Goal: Task Accomplishment & Management: Complete application form

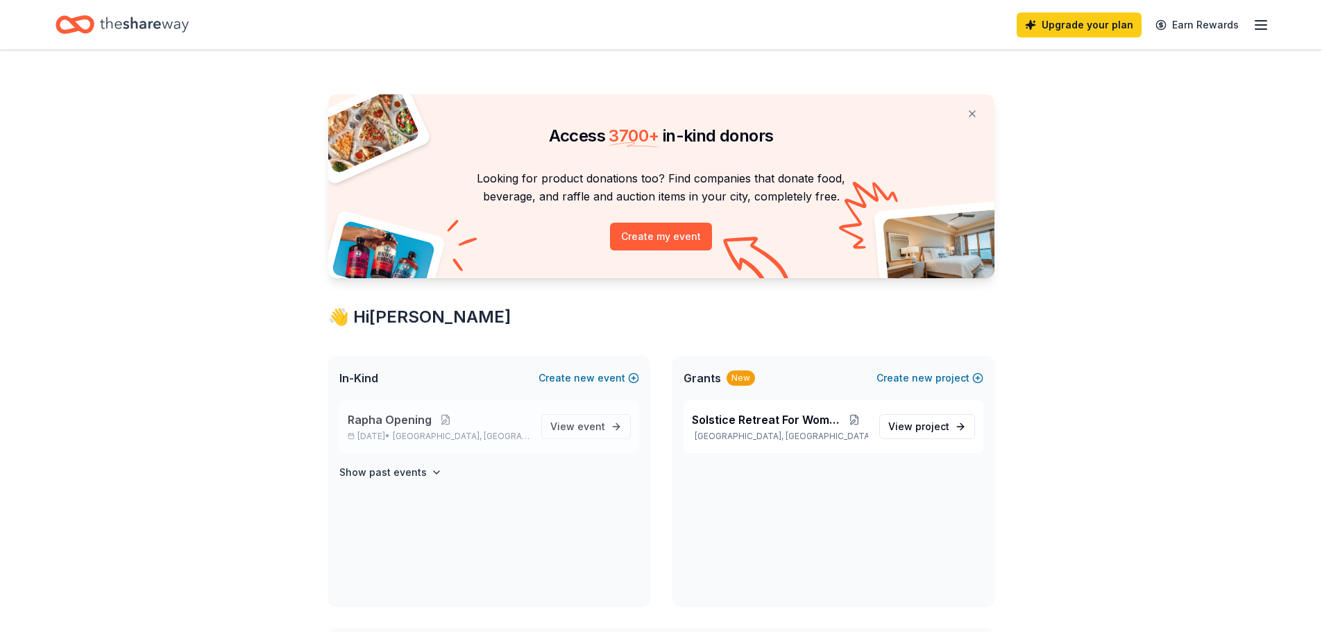
click at [391, 434] on p "Nov 08, 2025 • New Orleans, LA" at bounding box center [439, 436] width 183 height 11
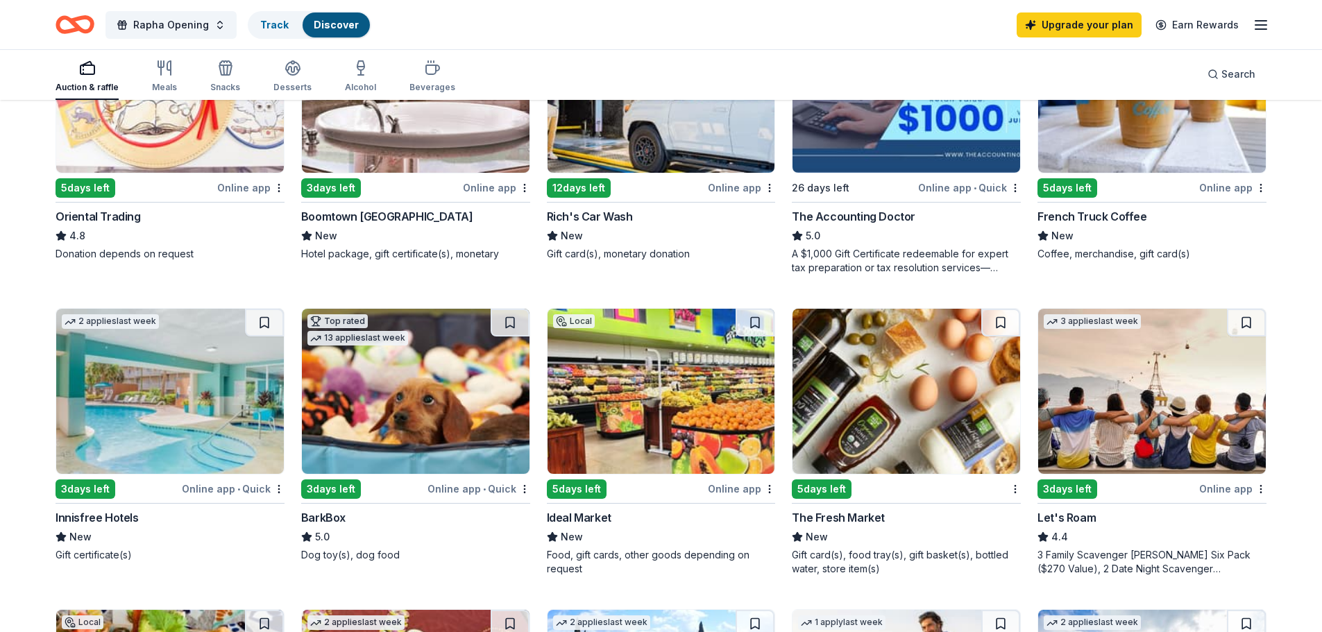
scroll to position [694, 0]
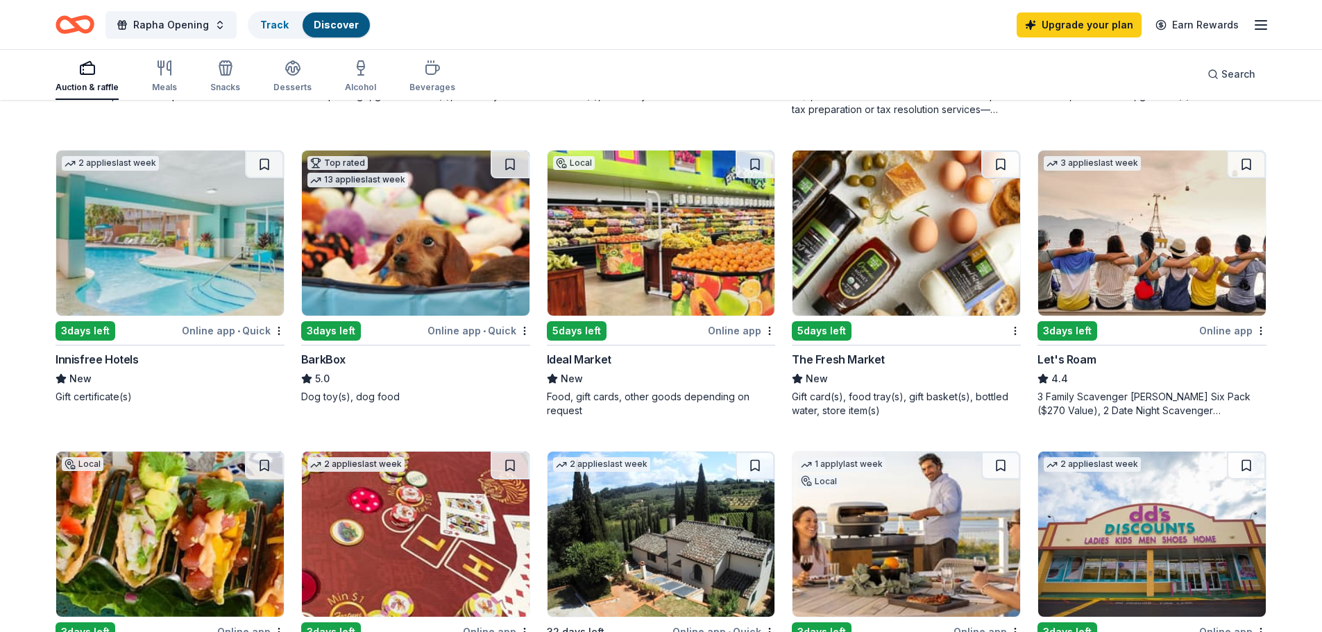
click at [822, 330] on div "5 days left" at bounding box center [822, 330] width 60 height 19
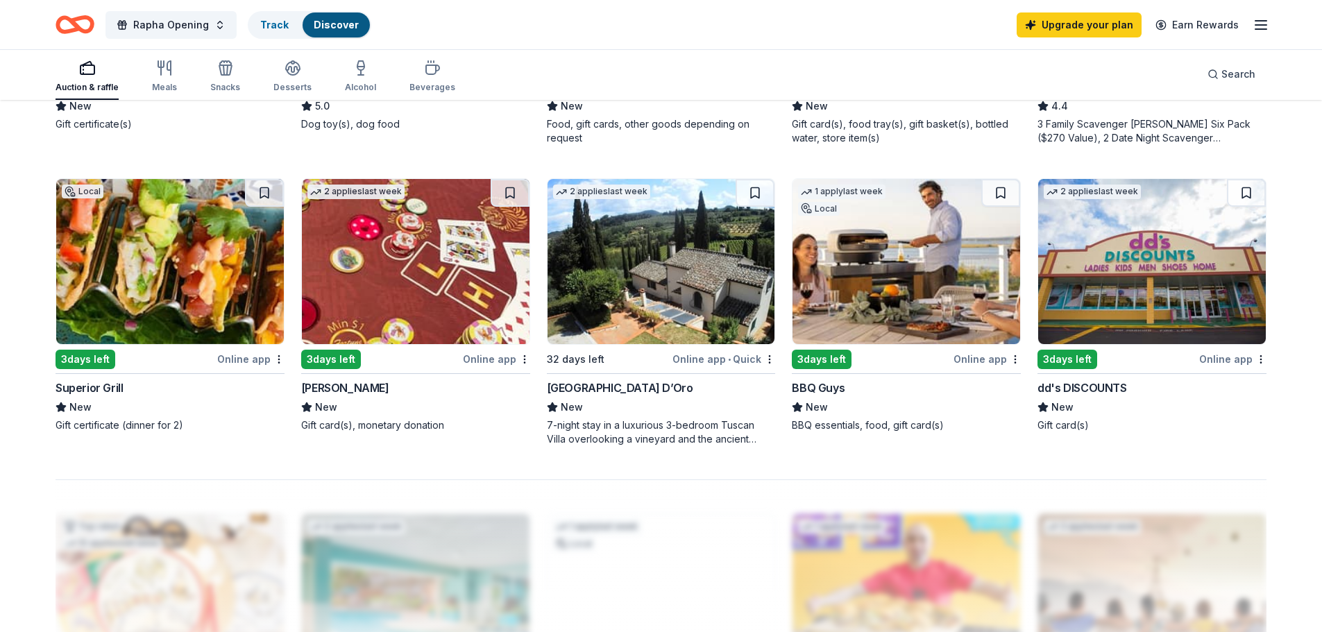
scroll to position [1041, 0]
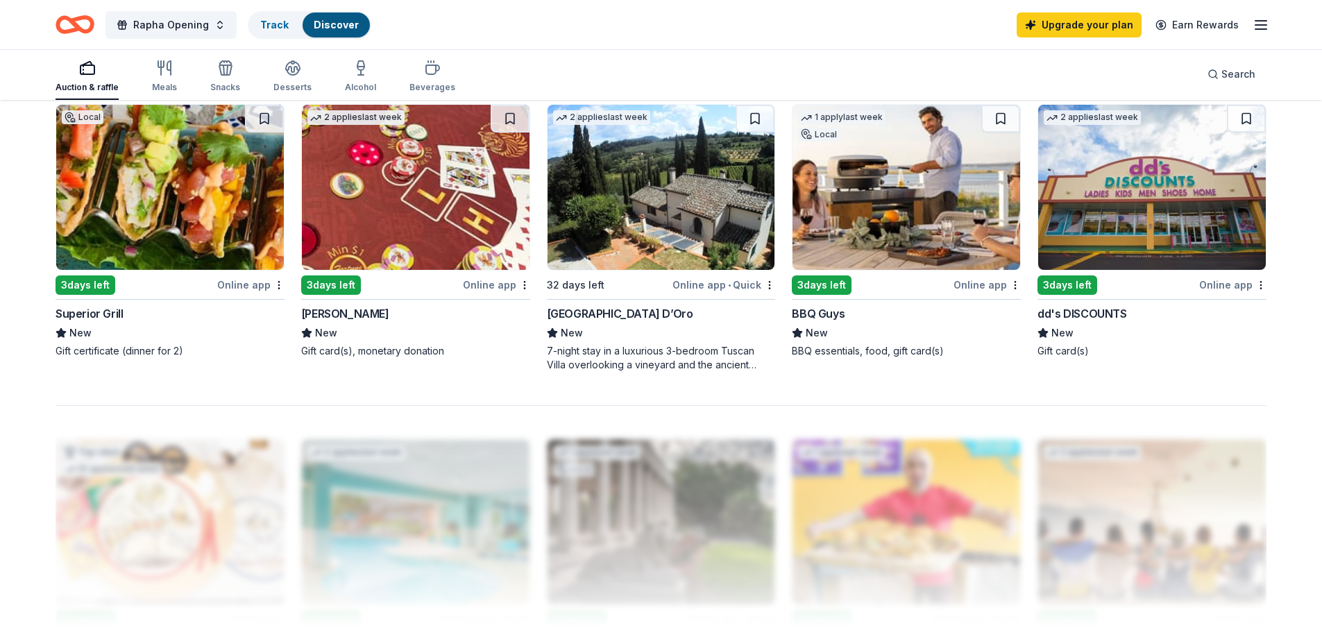
click at [632, 227] on img at bounding box center [662, 187] width 228 height 165
click at [938, 199] on img at bounding box center [906, 187] width 228 height 165
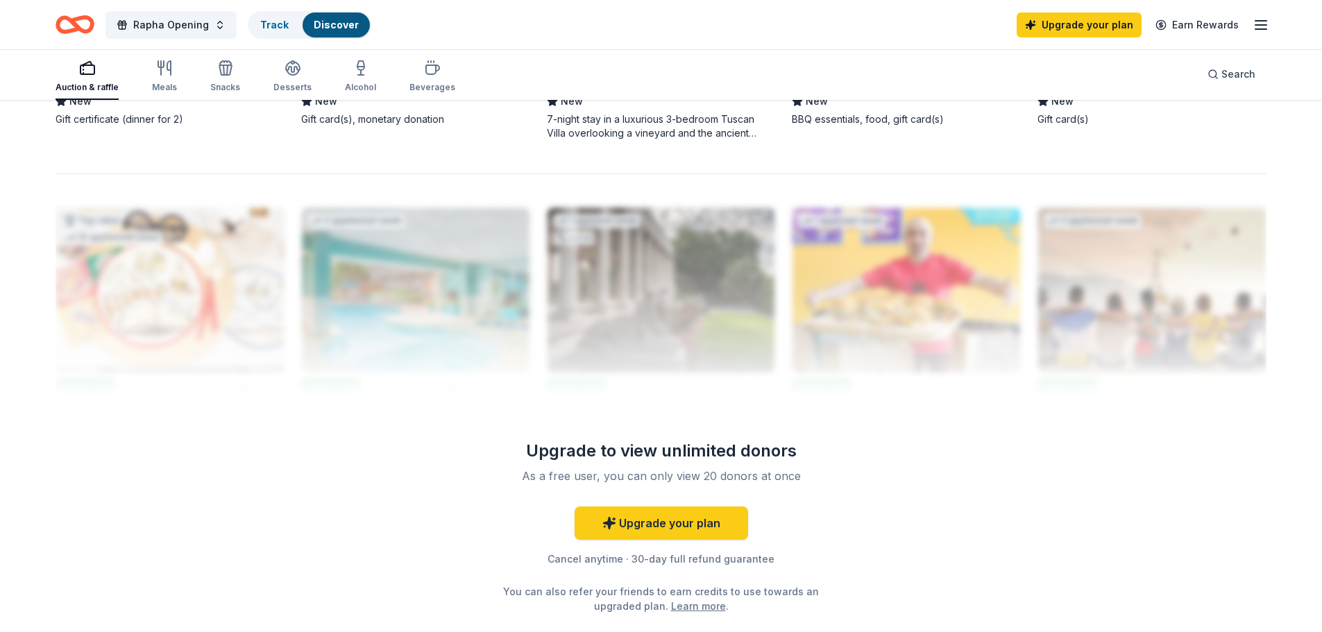
scroll to position [1318, 0]
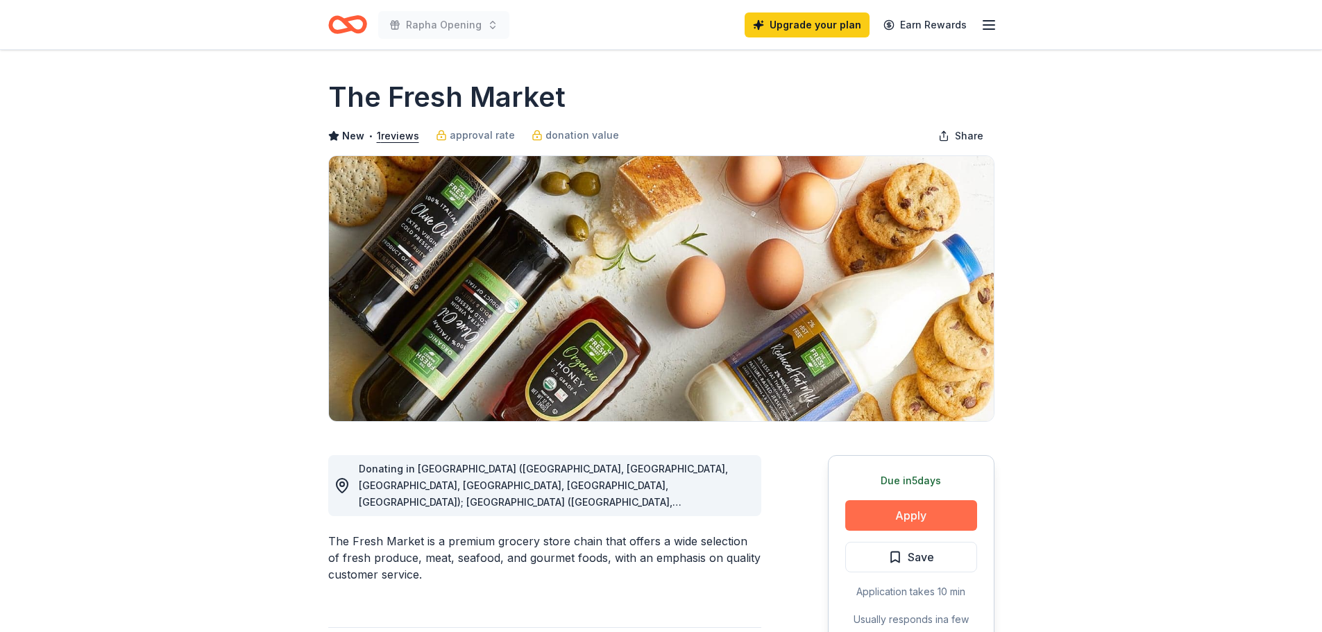
click at [897, 516] on button "Apply" at bounding box center [911, 515] width 132 height 31
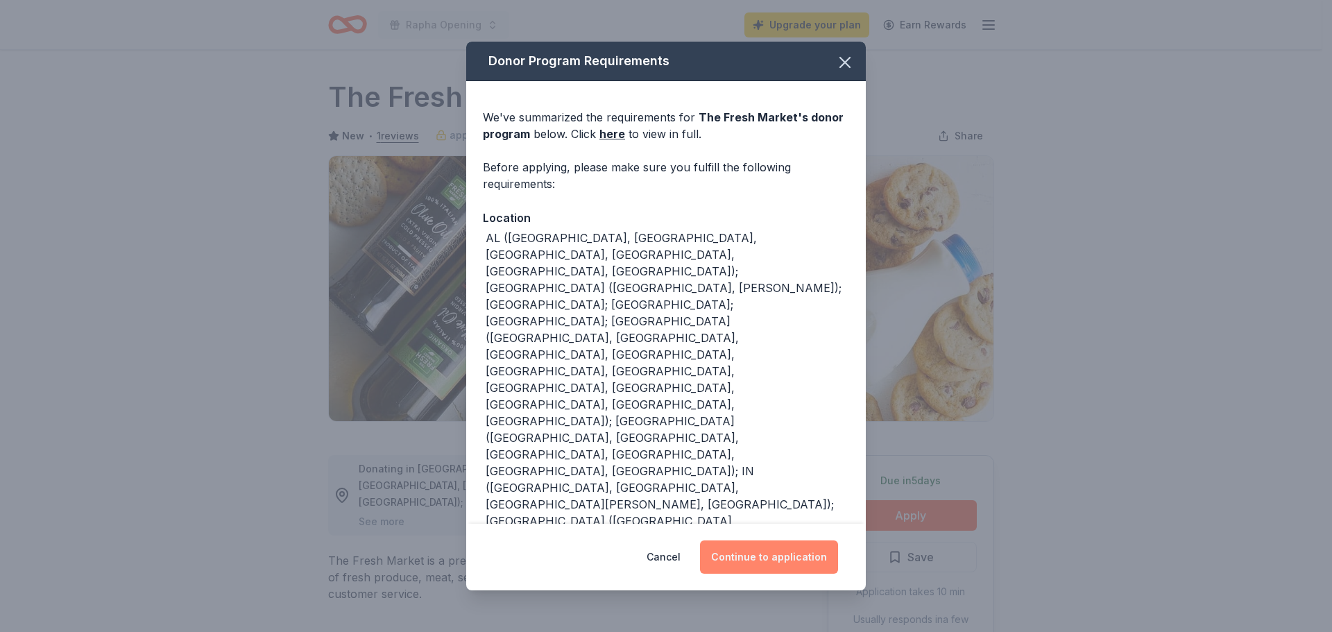
click at [749, 557] on button "Continue to application" at bounding box center [769, 557] width 138 height 33
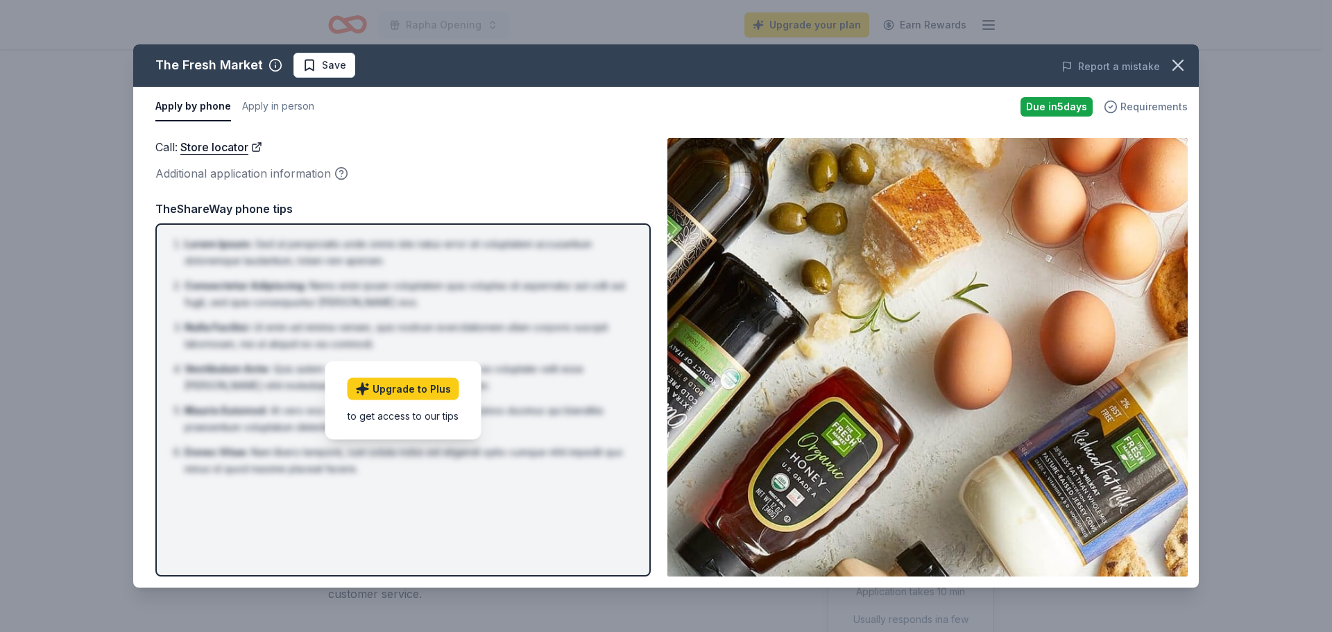
click at [1139, 105] on span "Requirements" at bounding box center [1154, 107] width 67 height 17
click at [1180, 66] on icon "button" at bounding box center [1178, 65] width 10 height 10
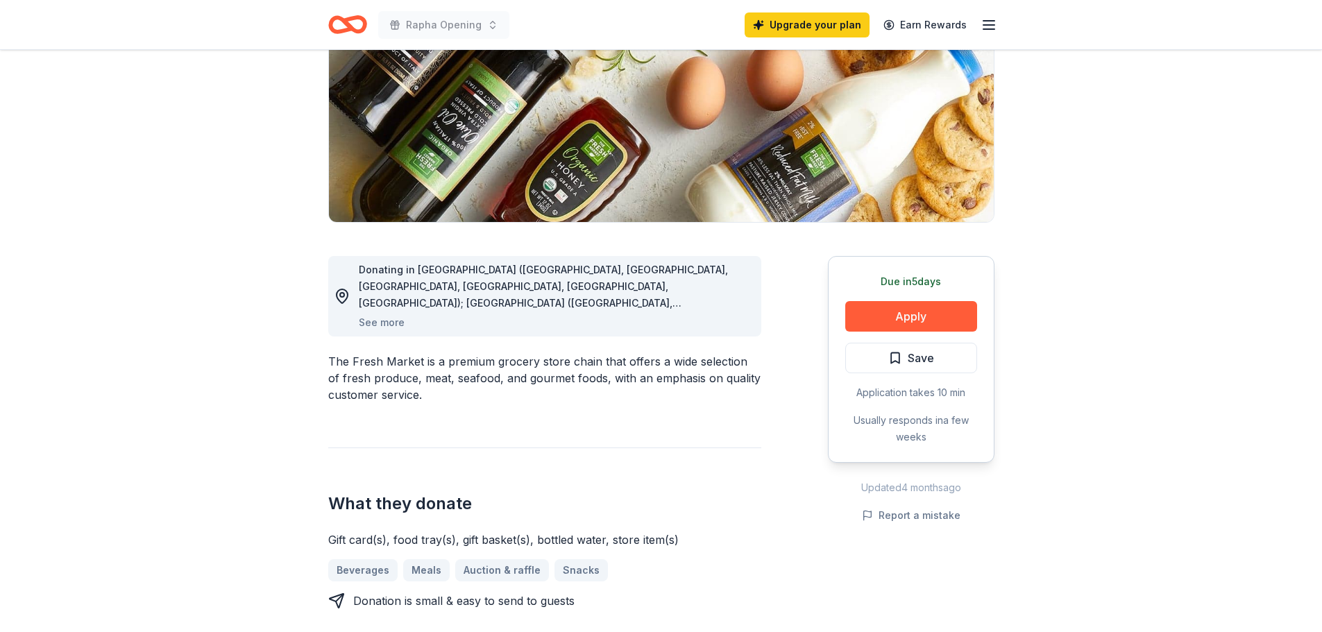
scroll to position [208, 0]
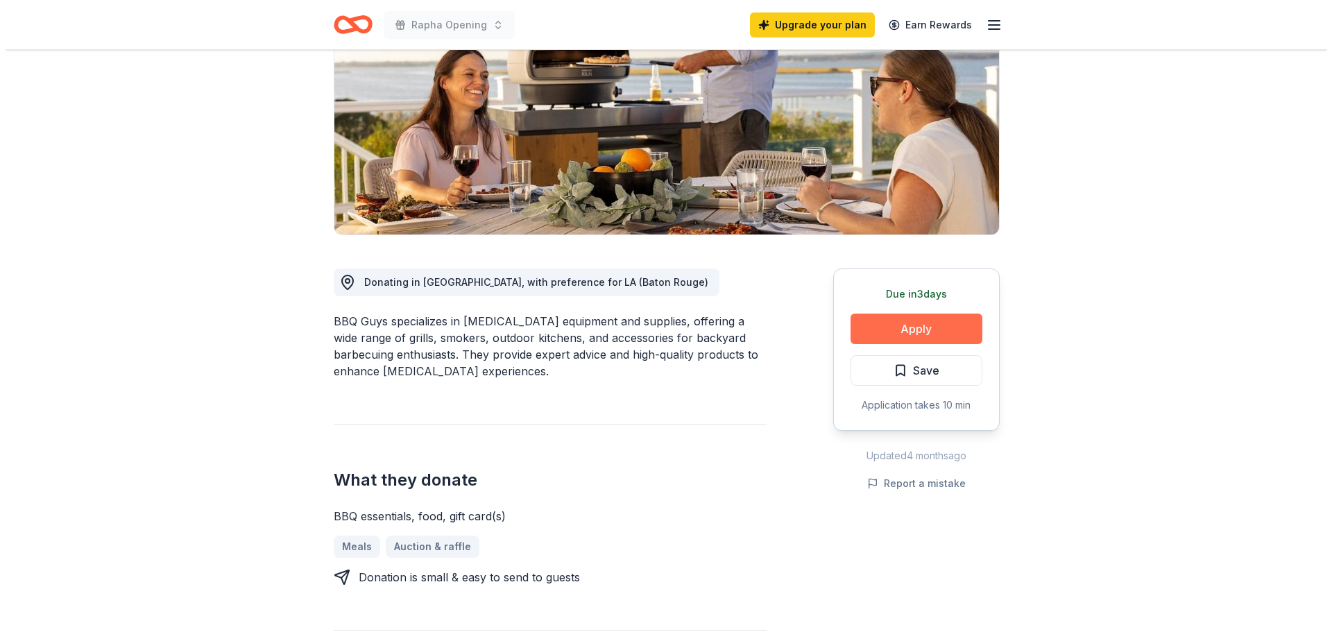
scroll to position [208, 0]
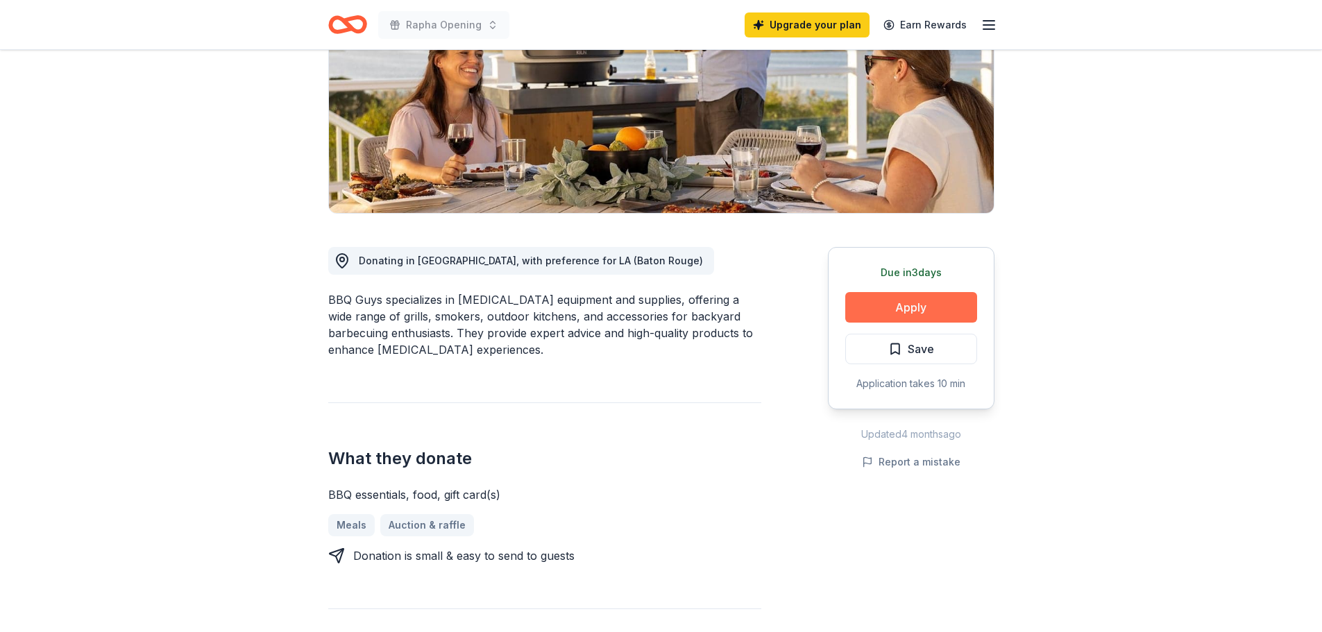
click at [897, 311] on button "Apply" at bounding box center [911, 307] width 132 height 31
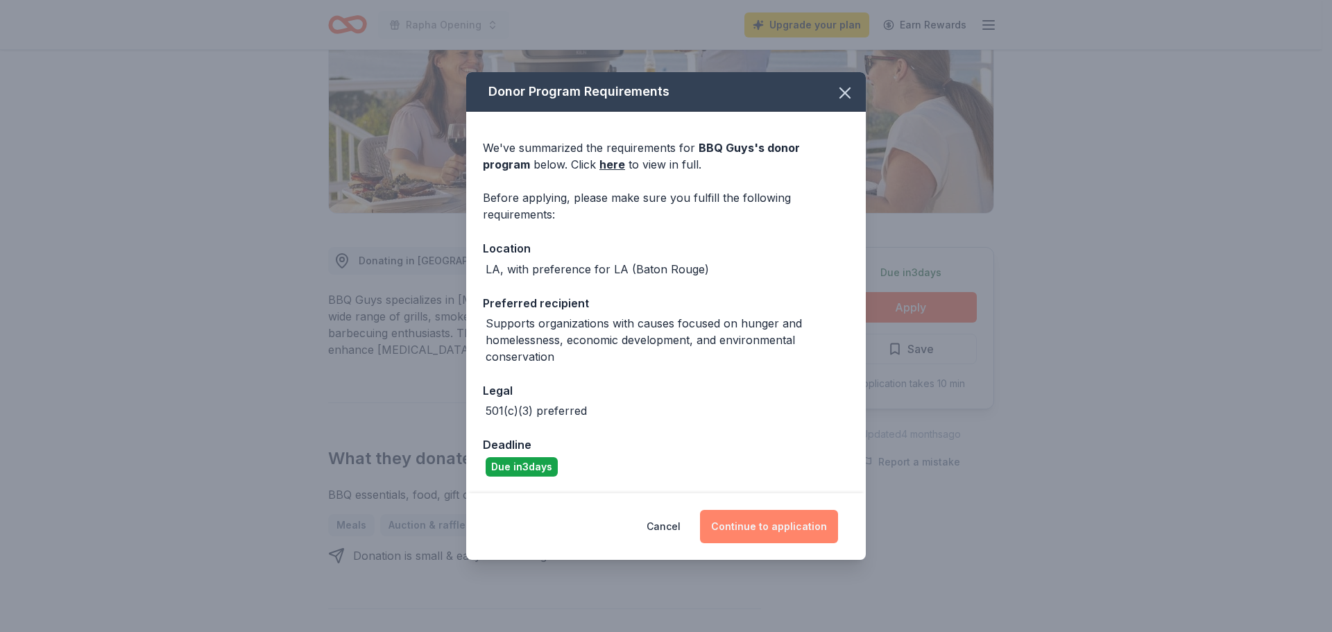
click at [731, 516] on button "Continue to application" at bounding box center [769, 526] width 138 height 33
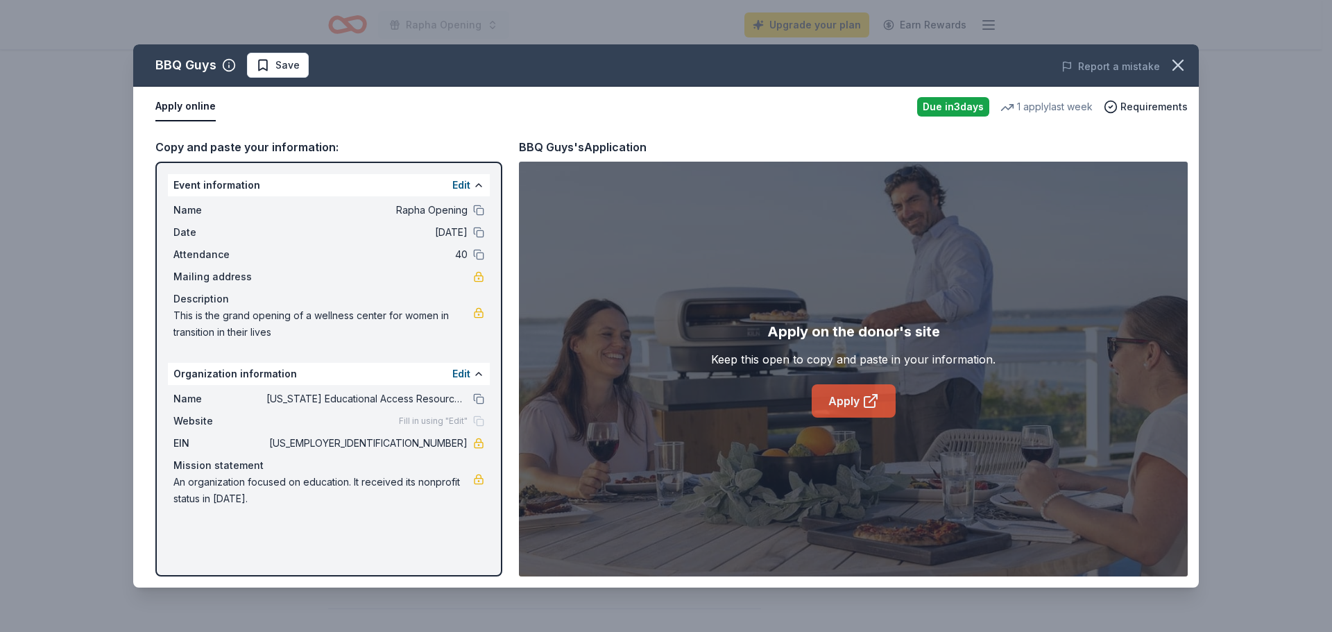
click at [854, 394] on link "Apply" at bounding box center [854, 400] width 84 height 33
